Goal: Information Seeking & Learning: Learn about a topic

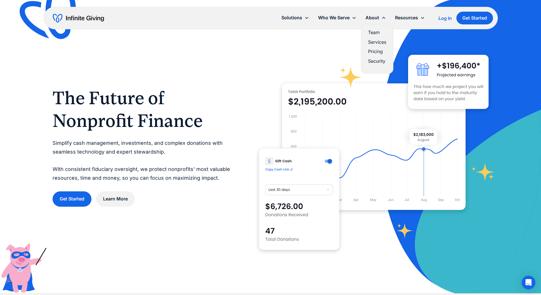
click at [379, 32] on link "Team" at bounding box center [377, 33] width 18 height 8
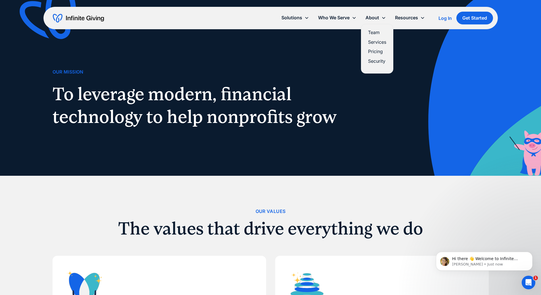
click at [384, 41] on link "Services" at bounding box center [377, 42] width 18 height 8
